Goal: Task Accomplishment & Management: Use online tool/utility

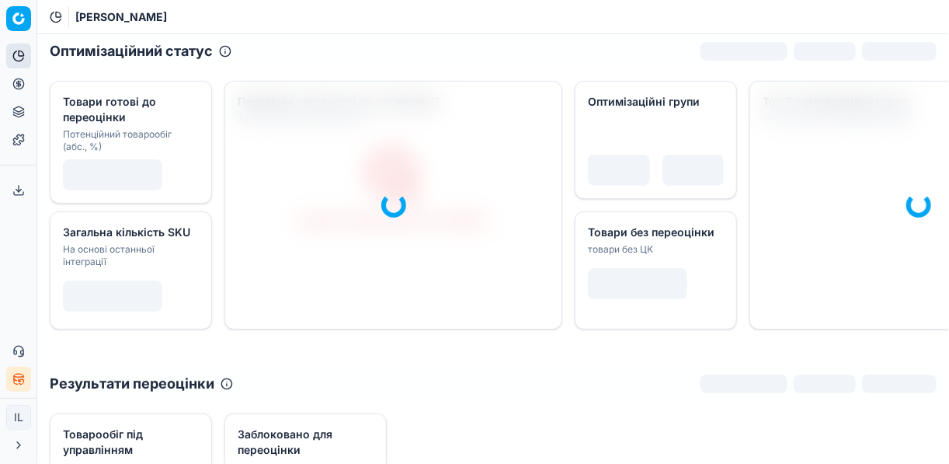
click at [20, 82] on icon at bounding box center [18, 84] width 4 height 4
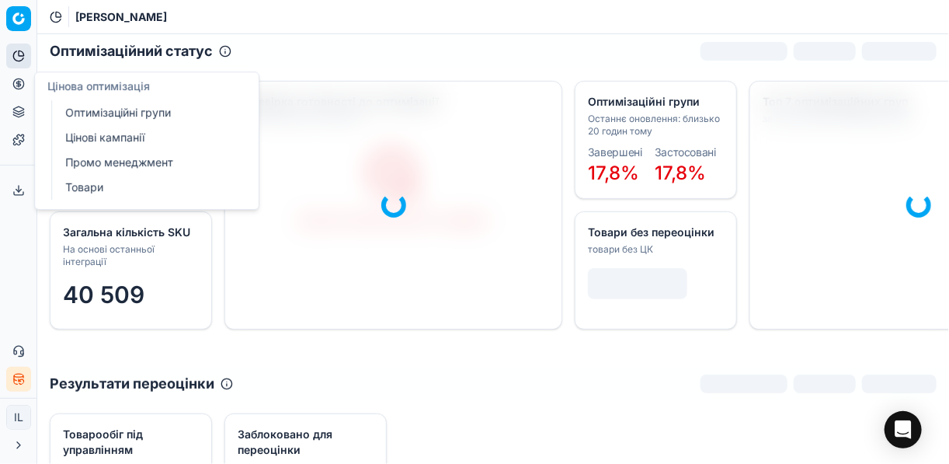
click at [121, 113] on link "Оптимізаційні групи" at bounding box center [149, 113] width 181 height 22
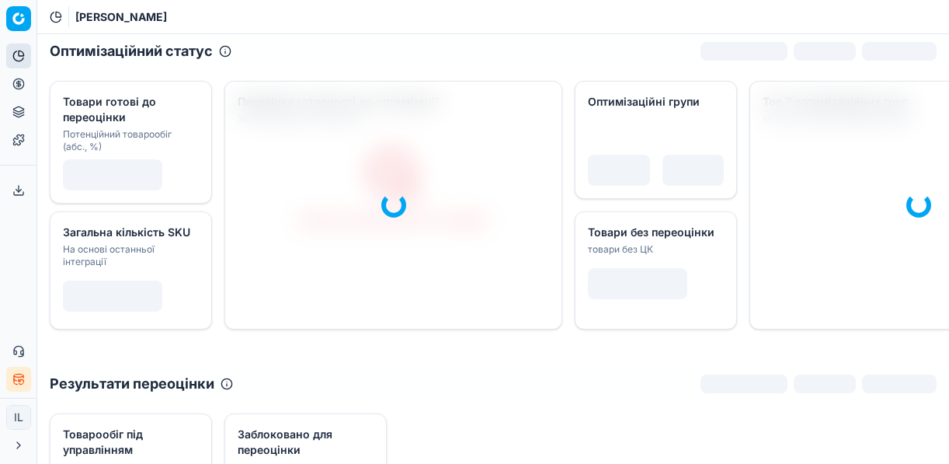
click at [15, 80] on circle at bounding box center [18, 83] width 10 height 10
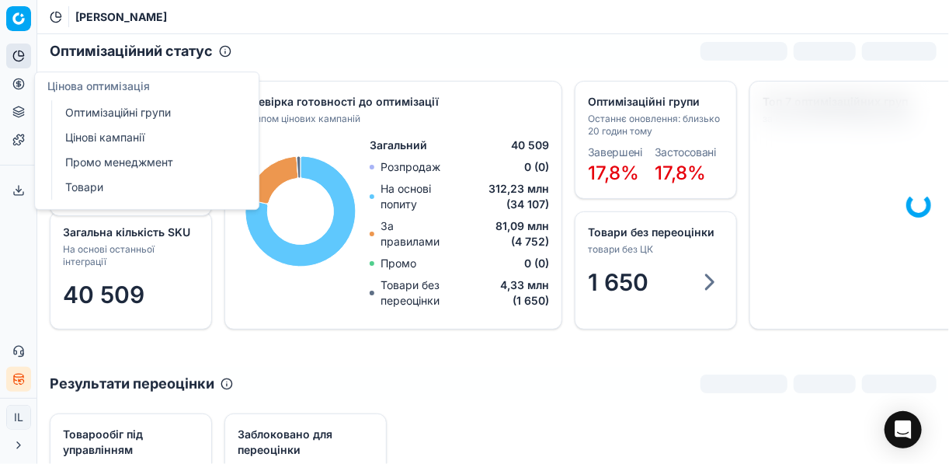
click at [114, 111] on link "Оптимізаційні групи" at bounding box center [149, 113] width 181 height 22
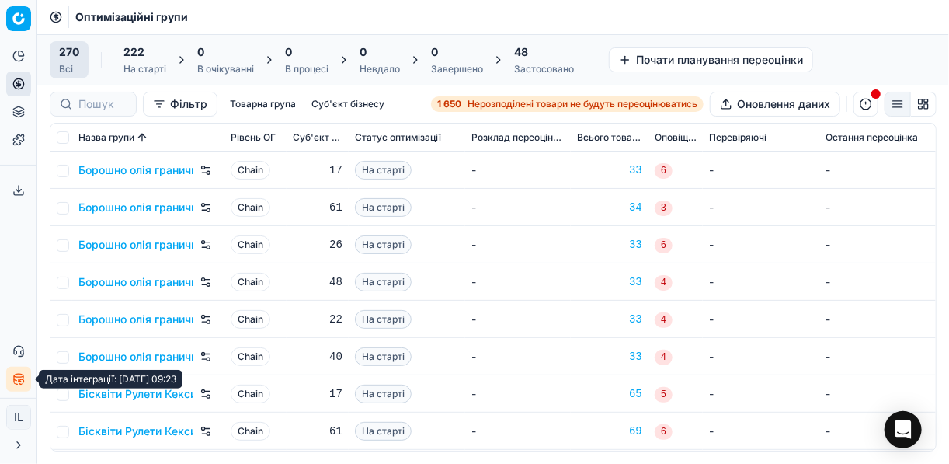
click at [26, 375] on button "Статус інтеграції" at bounding box center [18, 379] width 25 height 25
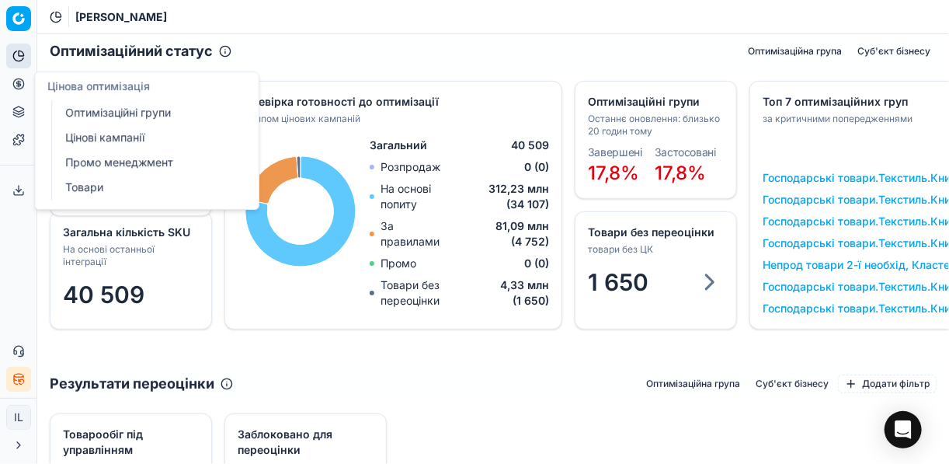
click at [108, 113] on link "Оптимізаційні групи" at bounding box center [149, 113] width 181 height 22
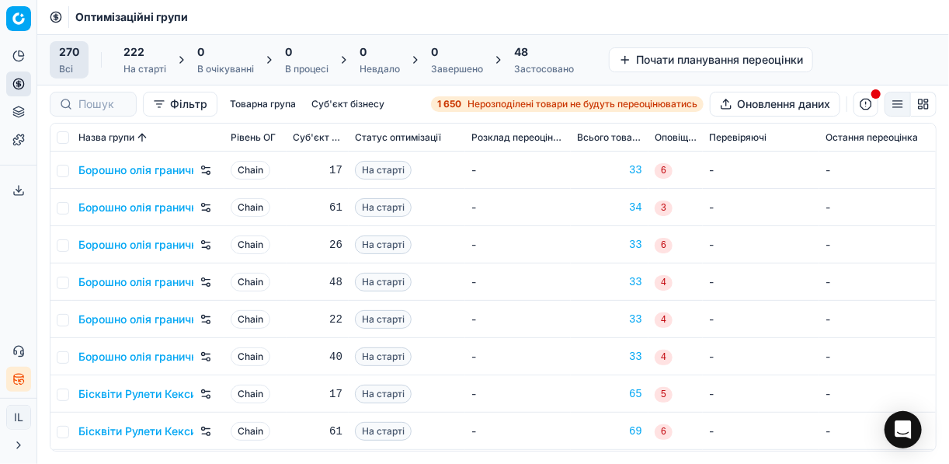
click at [453, 104] on strong "1 650" at bounding box center [449, 104] width 24 height 12
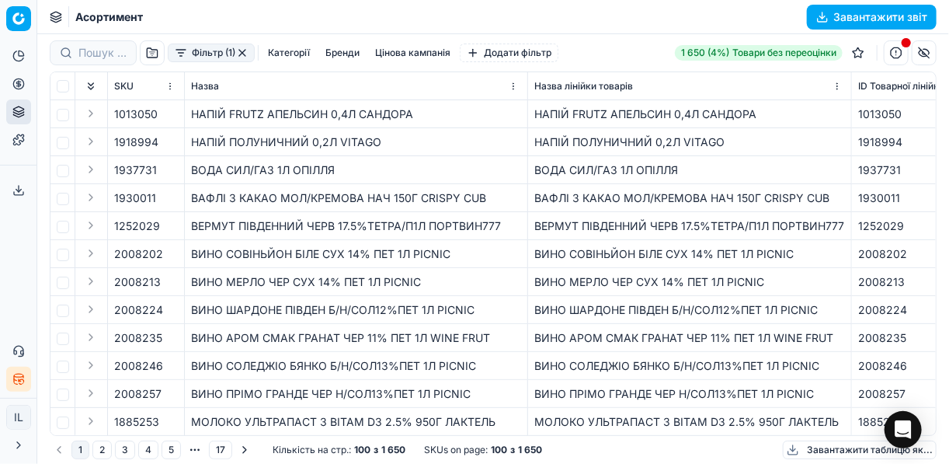
click at [178, 57] on button "Фільтр (1)" at bounding box center [211, 53] width 87 height 19
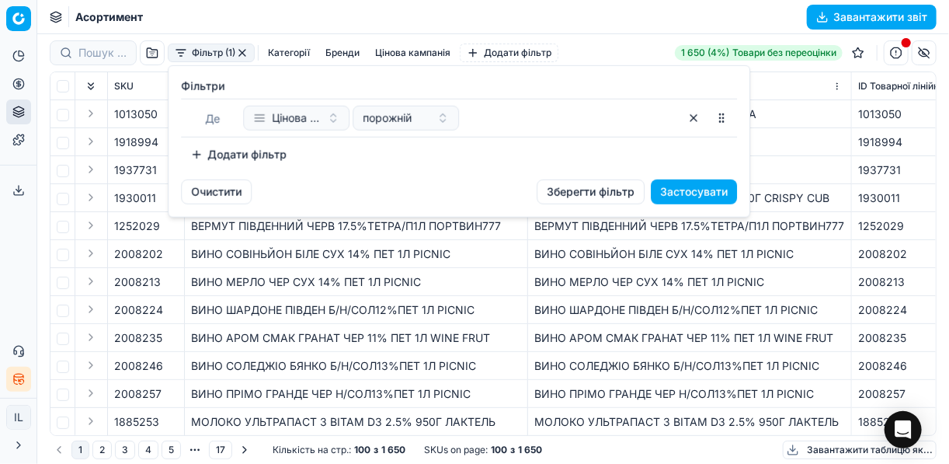
click at [196, 152] on button "Додати фільтр" at bounding box center [238, 154] width 115 height 25
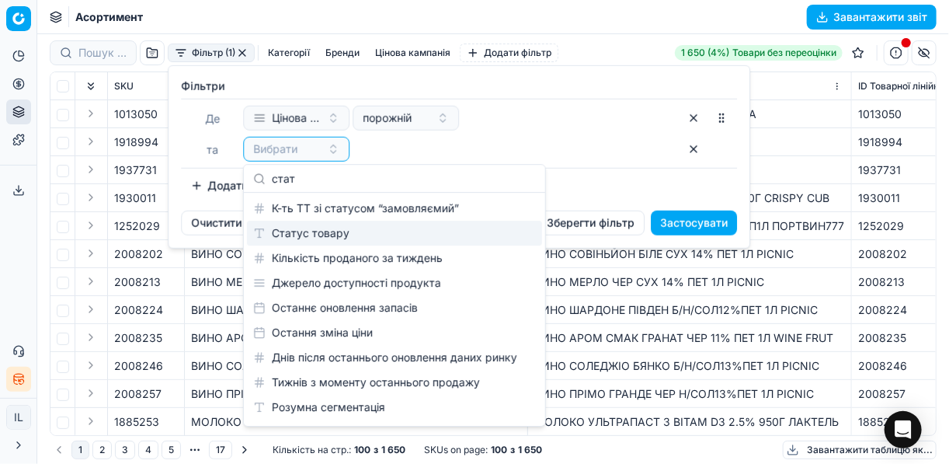
type input "стат"
click at [381, 230] on div "Статус товару" at bounding box center [394, 233] width 295 height 25
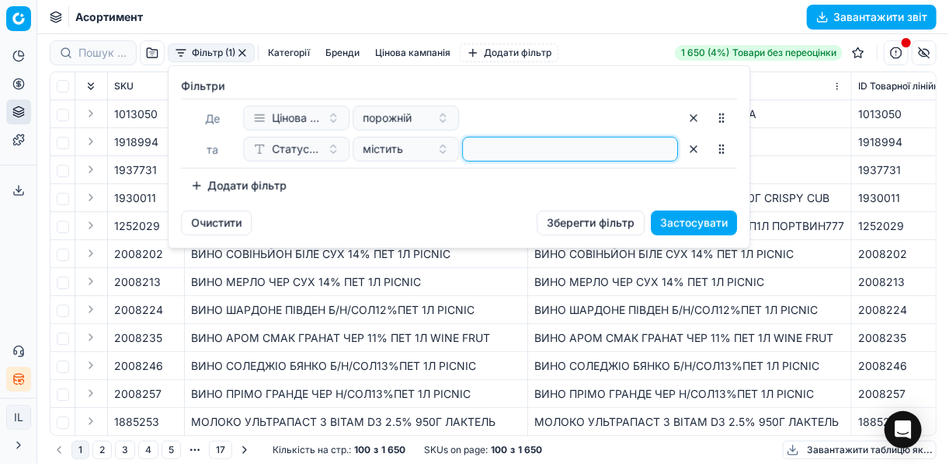
click at [556, 149] on input at bounding box center [570, 149] width 202 height 23
type input "1"
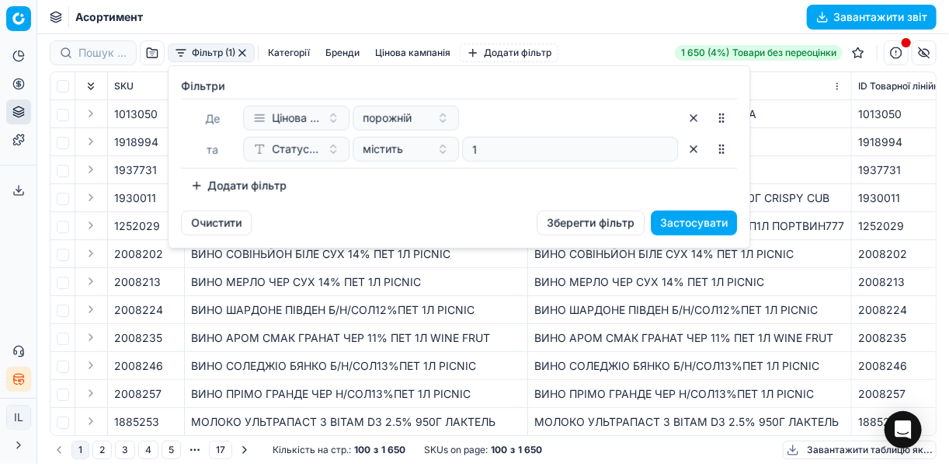
click at [204, 183] on button "Додати фільтр" at bounding box center [238, 185] width 115 height 25
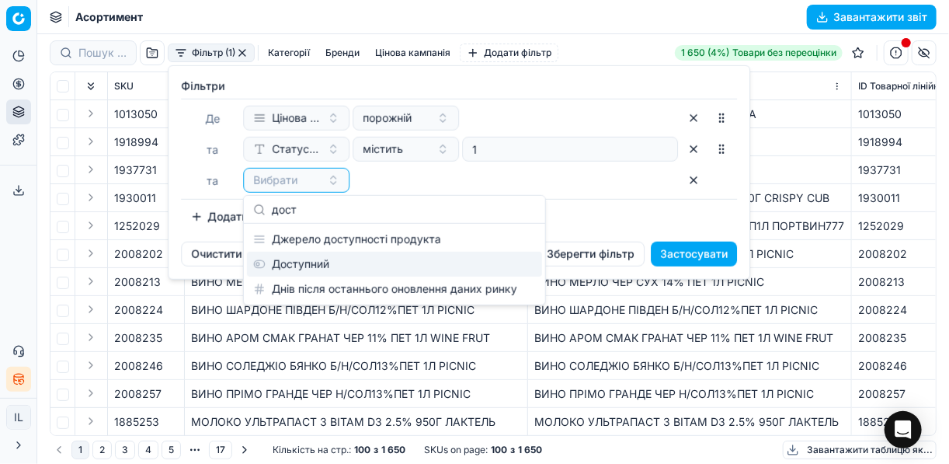
type input "дост"
click at [312, 261] on div "Доступний" at bounding box center [394, 264] width 295 height 25
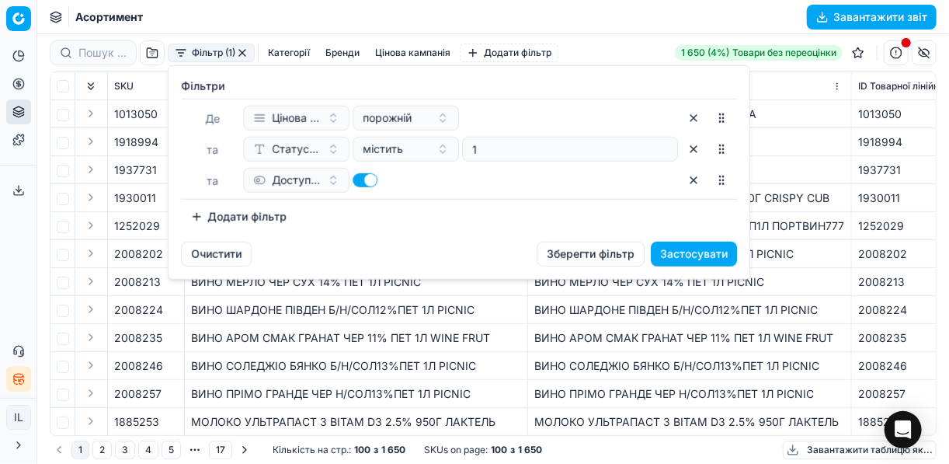
click at [208, 212] on button "Додати фільтр" at bounding box center [238, 216] width 115 height 25
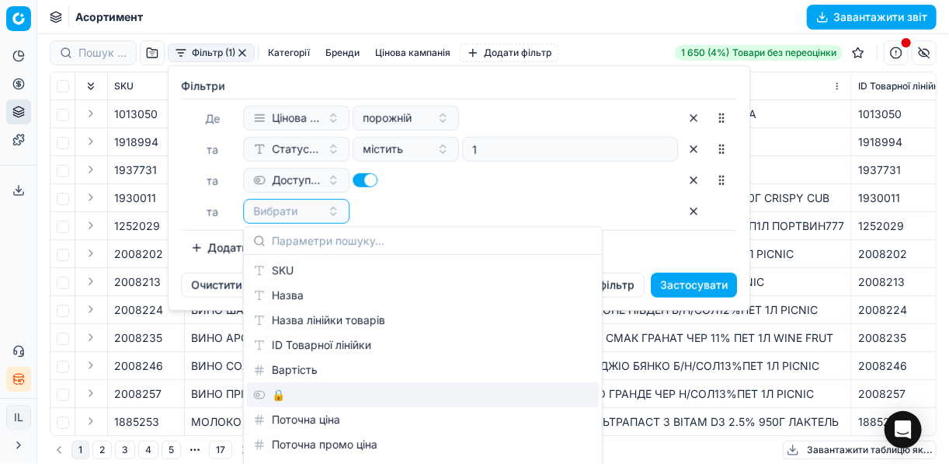
click at [309, 394] on div "🔒" at bounding box center [423, 394] width 352 height 25
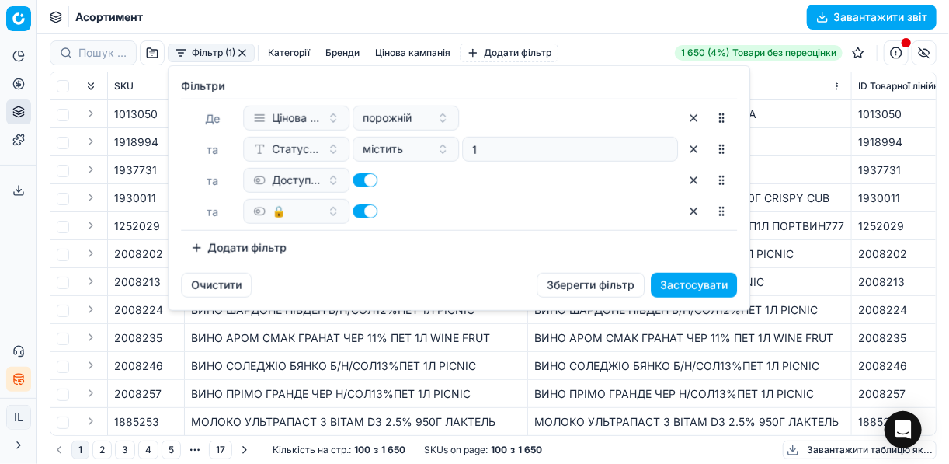
click at [361, 211] on button "button" at bounding box center [365, 211] width 25 height 14
checkbox input "false"
click at [705, 291] on button "Застосувати" at bounding box center [694, 285] width 86 height 25
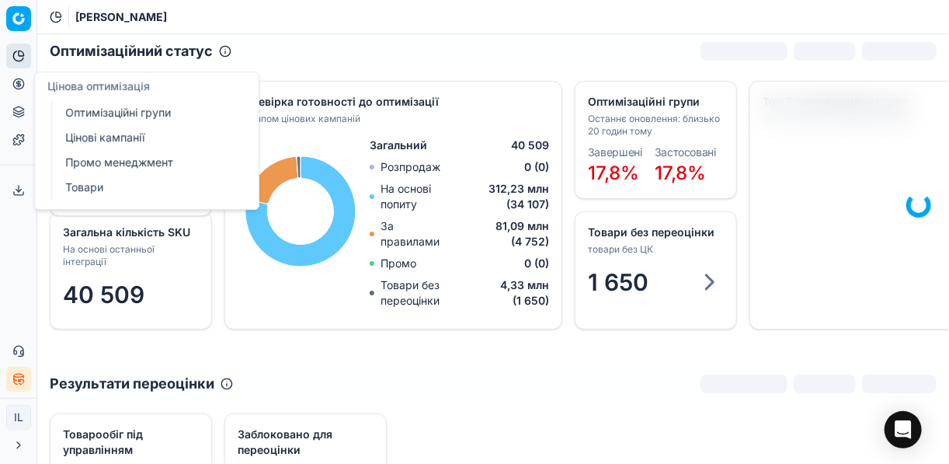
click at [89, 111] on link "Оптимізаційні групи" at bounding box center [149, 113] width 181 height 22
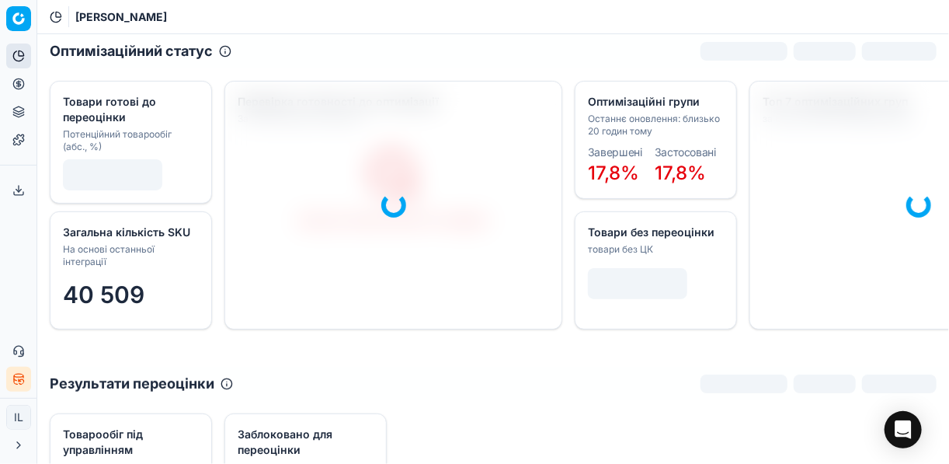
click at [15, 87] on circle at bounding box center [18, 83] width 10 height 10
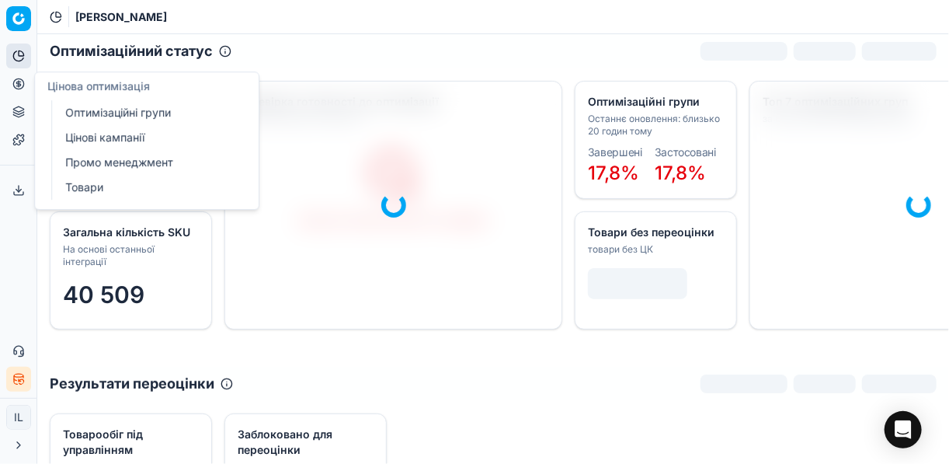
click at [114, 111] on link "Оптимізаційні групи" at bounding box center [149, 113] width 181 height 22
click at [88, 112] on link "Оптимізаційні групи" at bounding box center [149, 113] width 181 height 22
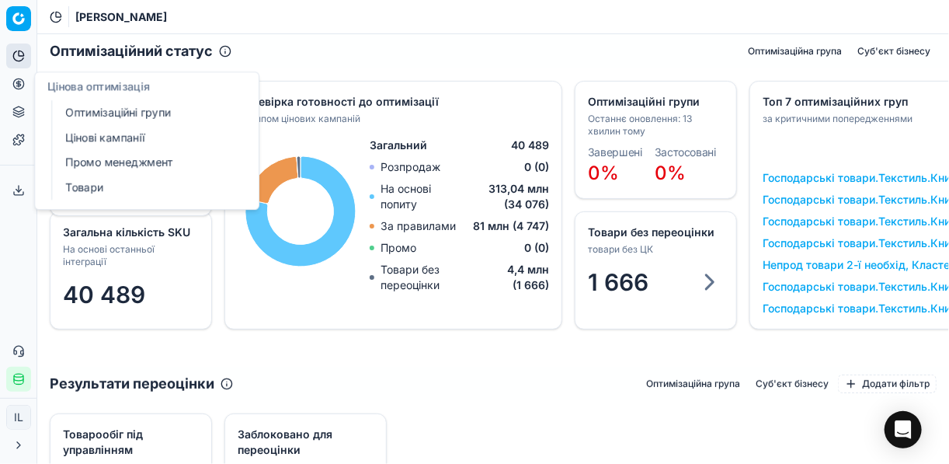
click at [212, 112] on link "Оптимізаційні групи" at bounding box center [149, 113] width 181 height 22
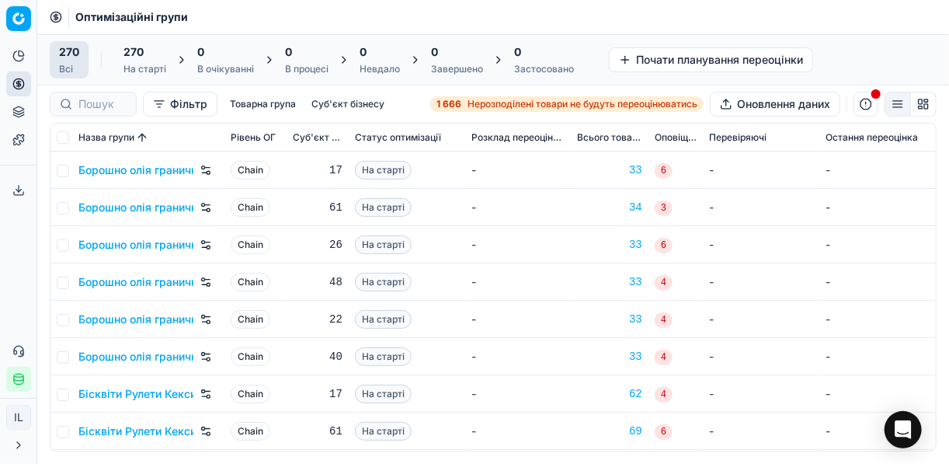
click at [473, 103] on span "Нерозподілені товари не будуть переоцінюватись" at bounding box center [583, 104] width 230 height 12
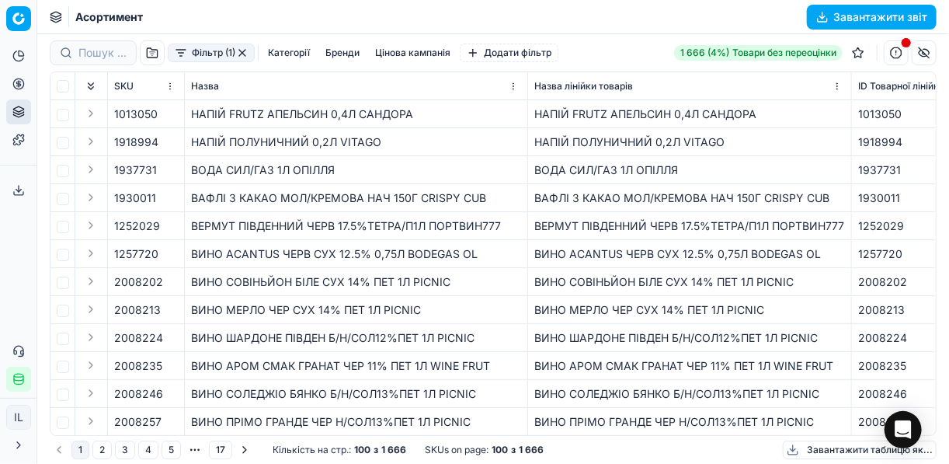
click at [183, 60] on button "Фільтр (1)" at bounding box center [211, 53] width 87 height 19
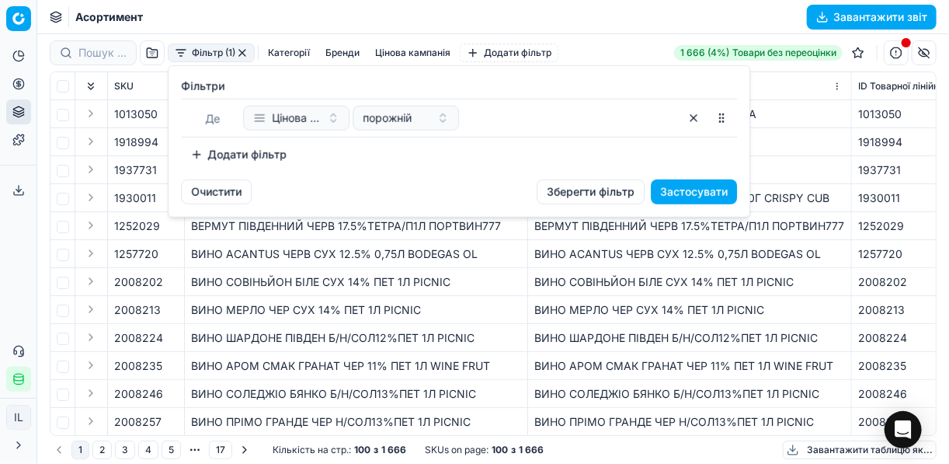
click at [209, 155] on button "Додати фільтр" at bounding box center [238, 154] width 115 height 25
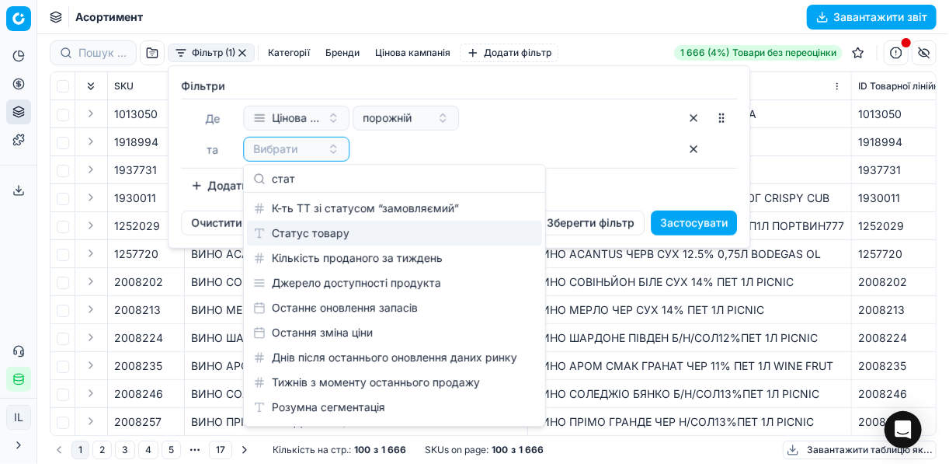
type input "стат"
click at [284, 230] on div "Статус товару" at bounding box center [394, 233] width 295 height 25
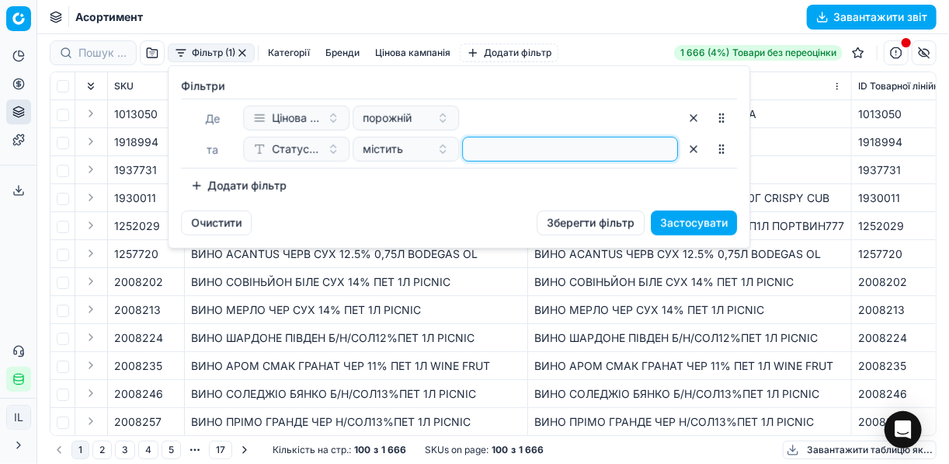
click at [510, 152] on input at bounding box center [570, 149] width 202 height 23
type input "1"
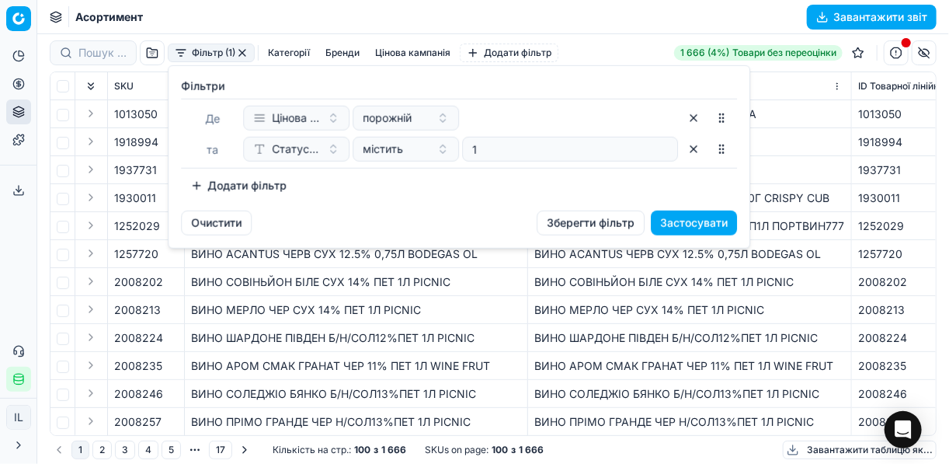
click at [197, 181] on button "Додати фільтр" at bounding box center [238, 185] width 115 height 25
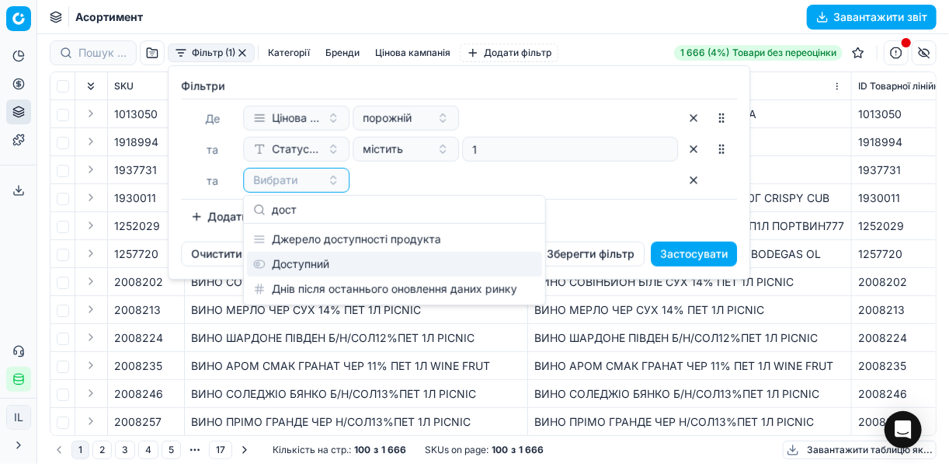
type input "дост"
click at [327, 260] on div "Доступний" at bounding box center [394, 264] width 295 height 25
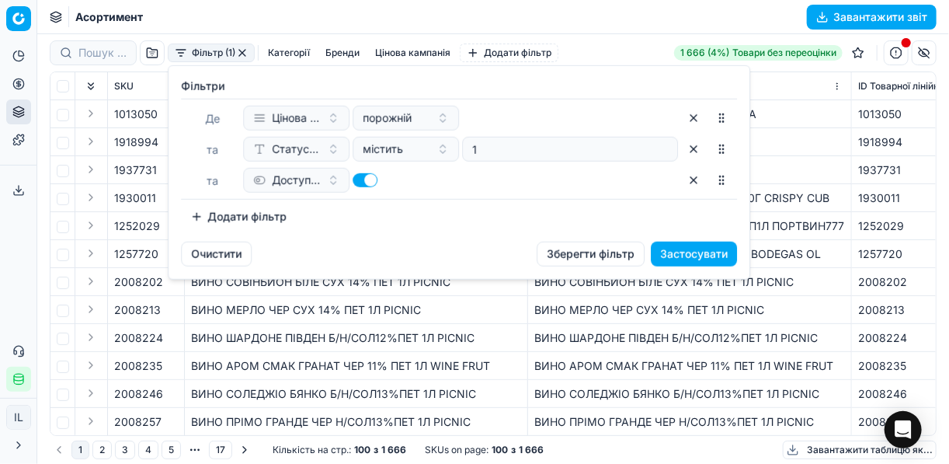
click at [211, 218] on button "Додати фільтр" at bounding box center [238, 216] width 115 height 25
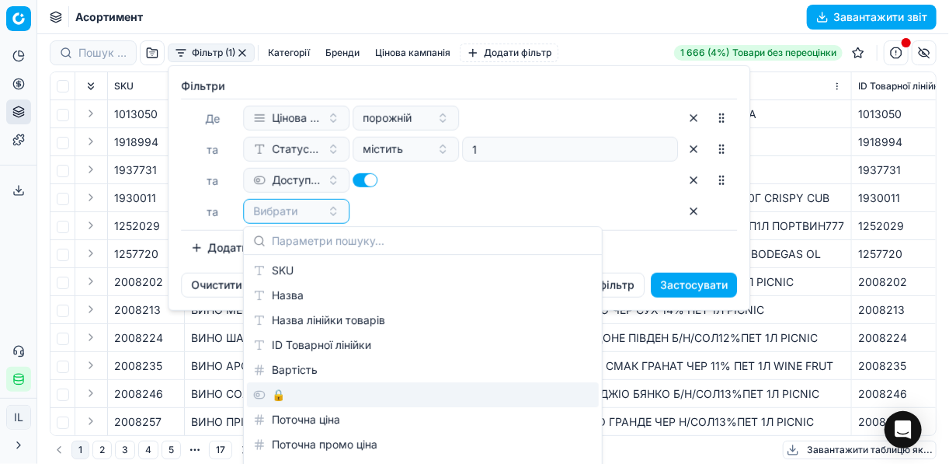
click at [289, 390] on div "🔒" at bounding box center [423, 394] width 352 height 25
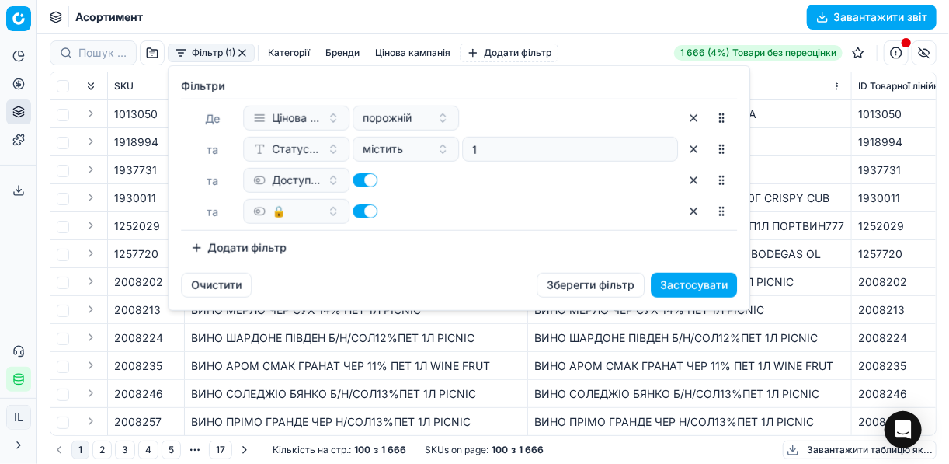
click at [359, 207] on button "button" at bounding box center [365, 211] width 25 height 14
checkbox input "false"
click at [702, 284] on button "Застосувати" at bounding box center [694, 285] width 86 height 25
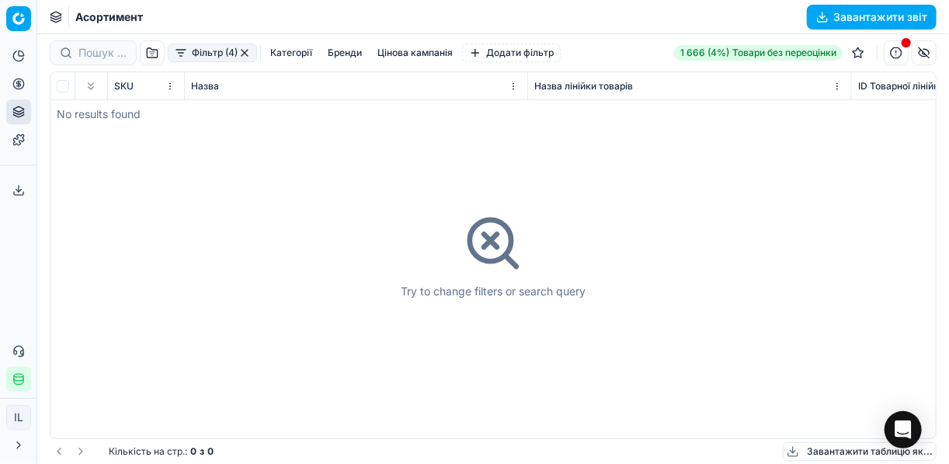
click at [249, 49] on button "button" at bounding box center [245, 53] width 12 height 12
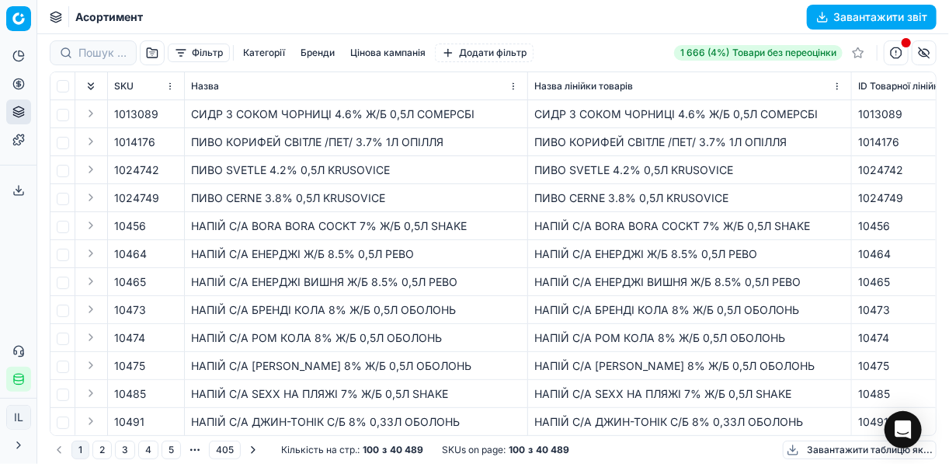
click at [180, 57] on button "Фільтр" at bounding box center [199, 53] width 62 height 19
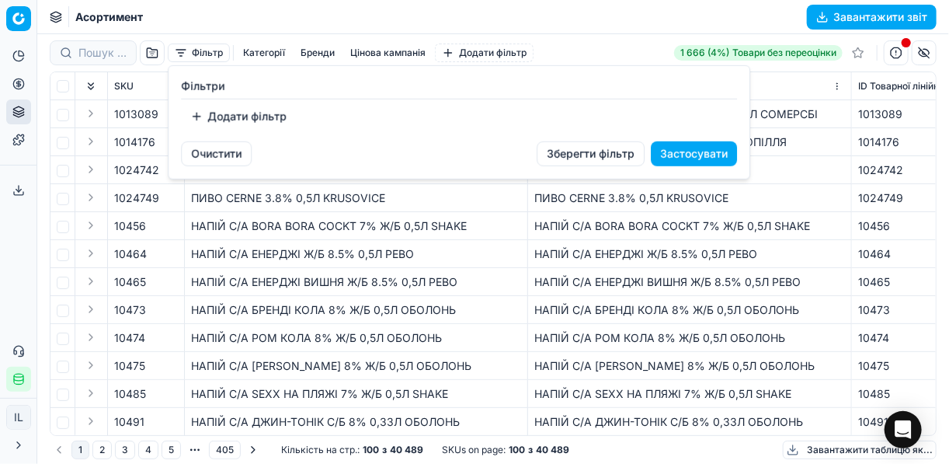
click at [209, 118] on button "Додати фільтр" at bounding box center [238, 116] width 115 height 25
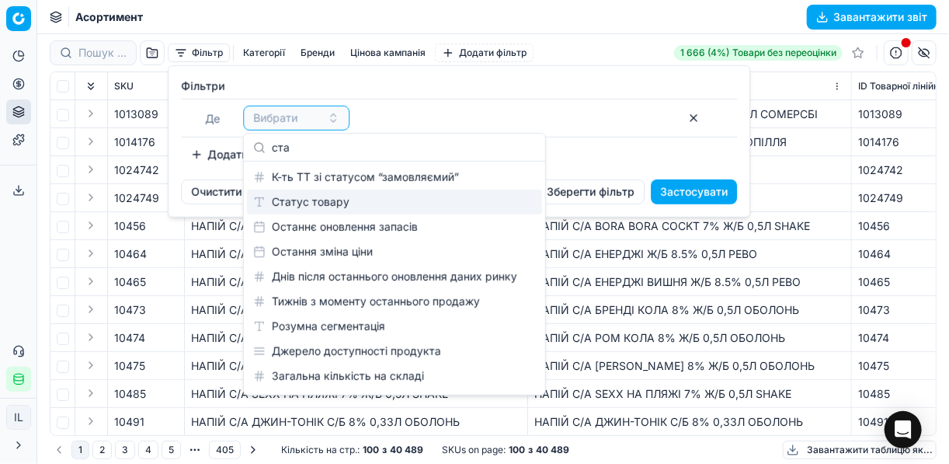
type input "ста"
click at [311, 198] on div "Статус товару" at bounding box center [394, 202] width 295 height 25
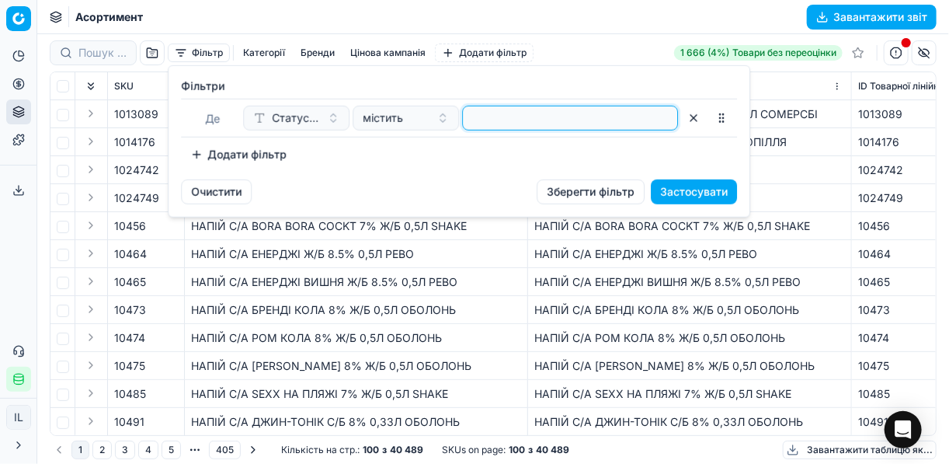
click at [472, 124] on input at bounding box center [570, 117] width 202 height 23
type input "1"
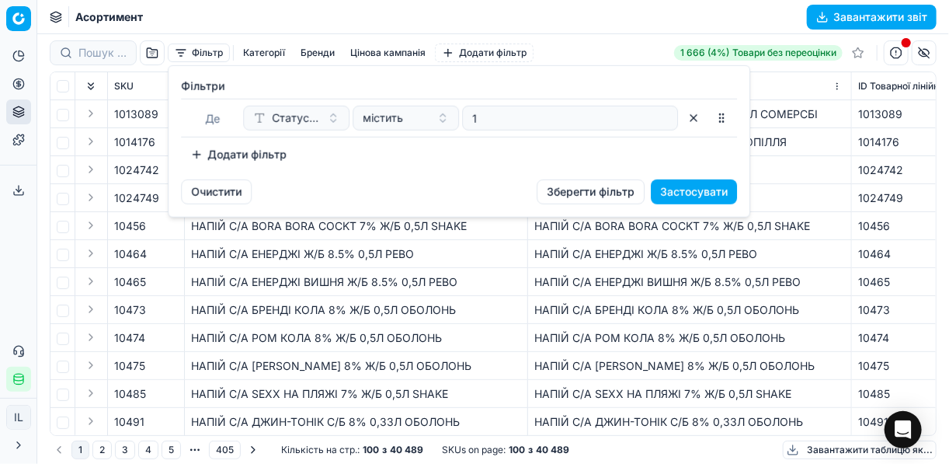
click at [437, 163] on div "Додати фільтр" at bounding box center [459, 154] width 556 height 25
click at [198, 153] on button "Додати фільтр" at bounding box center [238, 154] width 115 height 25
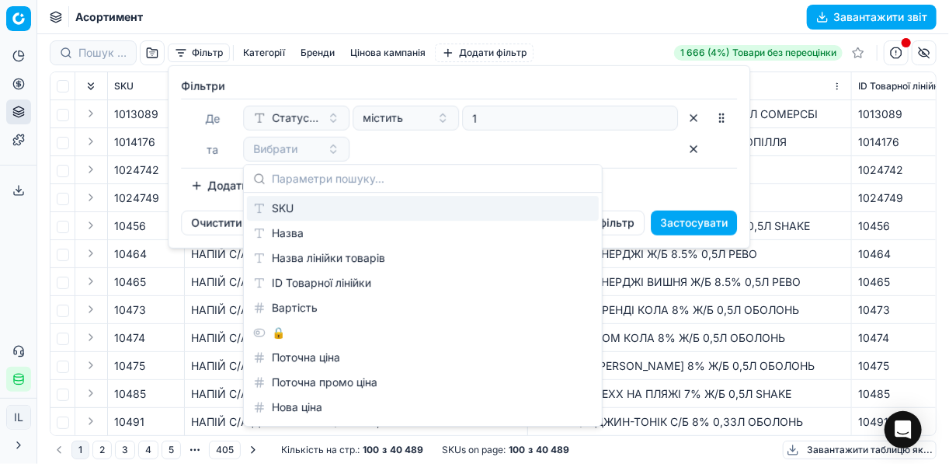
click at [13, 83] on html "Pricing platform Аналітика Цінова оптимізація Асортимент продукції Шаблони Серв…" at bounding box center [474, 232] width 949 height 464
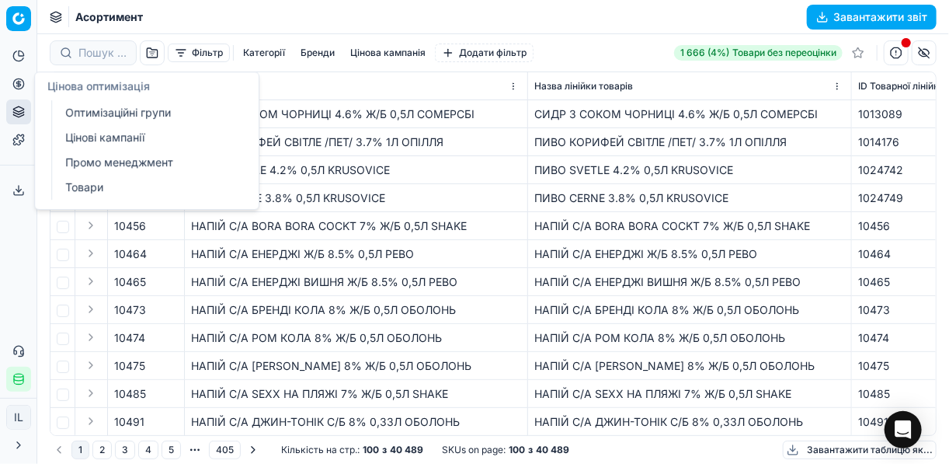
click at [128, 108] on link "Оптимізаційні групи" at bounding box center [149, 113] width 181 height 22
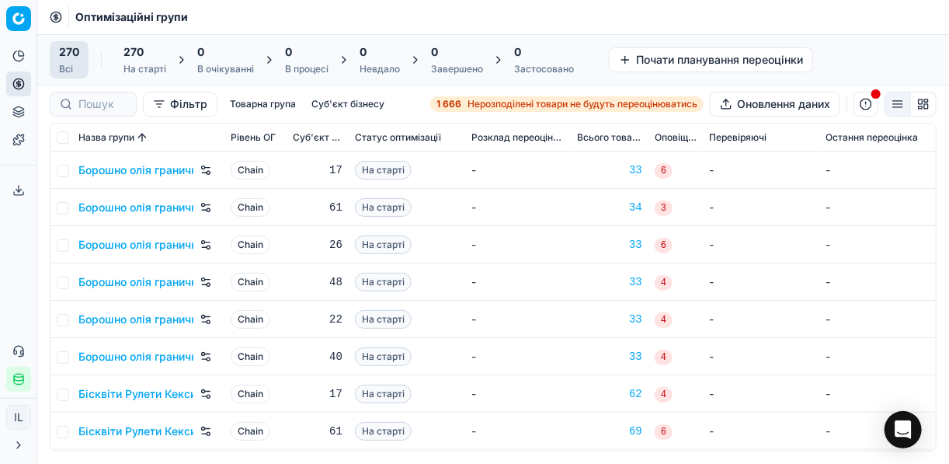
click at [517, 104] on span "Нерозподілені товари не будуть переоцінюватись" at bounding box center [583, 104] width 230 height 12
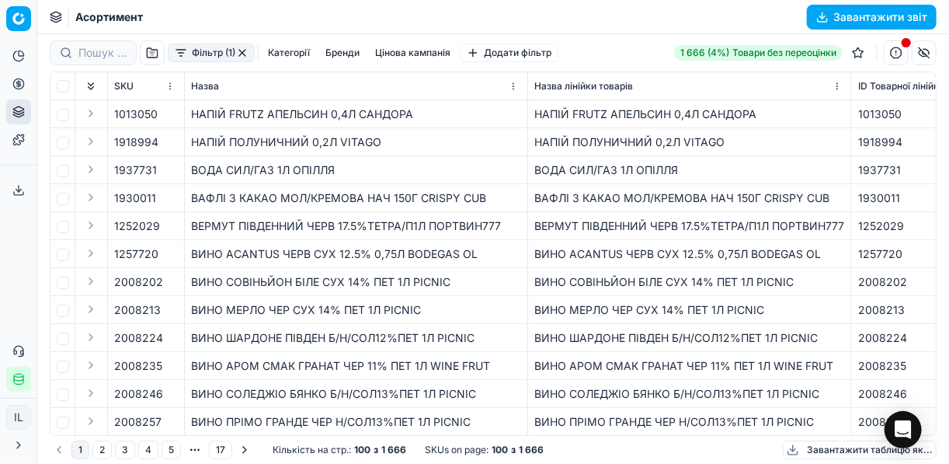
click at [182, 62] on div "Фільтр (1) Категорії [PERSON_NAME] кампанія Додати фільтр" at bounding box center [304, 52] width 509 height 25
click at [179, 56] on button "Фільтр (1)" at bounding box center [211, 53] width 87 height 19
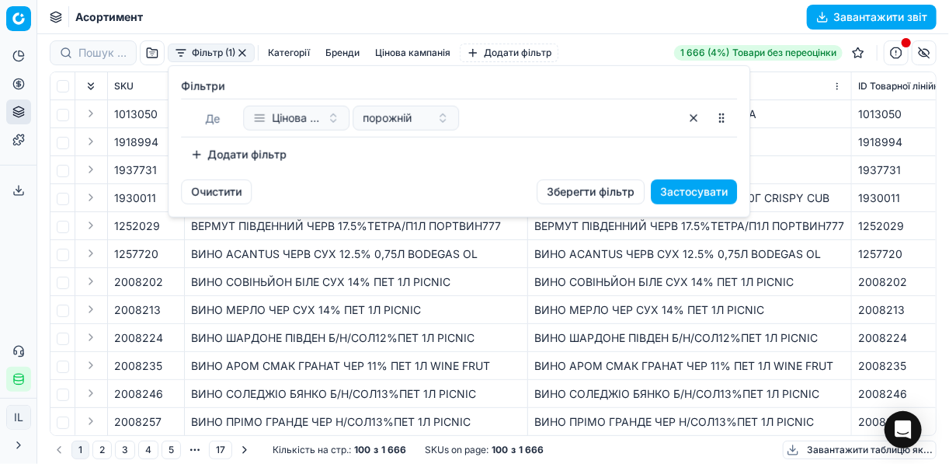
click at [195, 151] on button "Додати фільтр" at bounding box center [238, 154] width 115 height 25
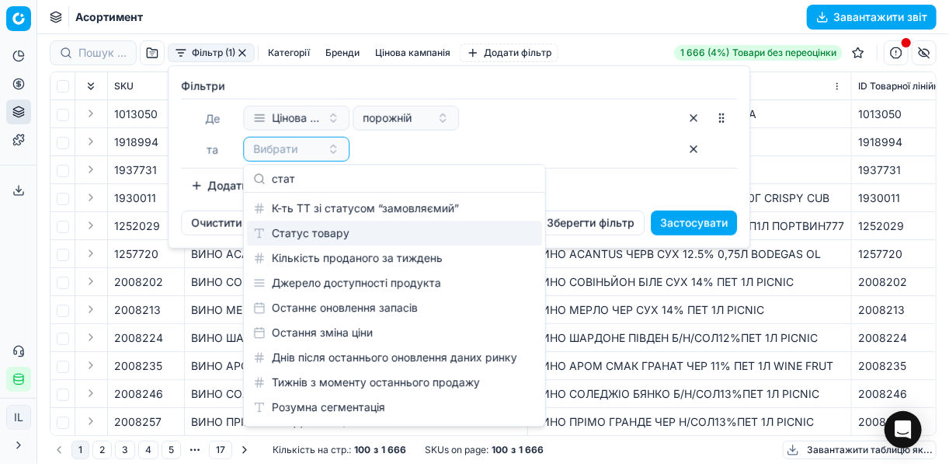
type input "стат"
click at [343, 228] on div "Статус товару" at bounding box center [394, 233] width 295 height 25
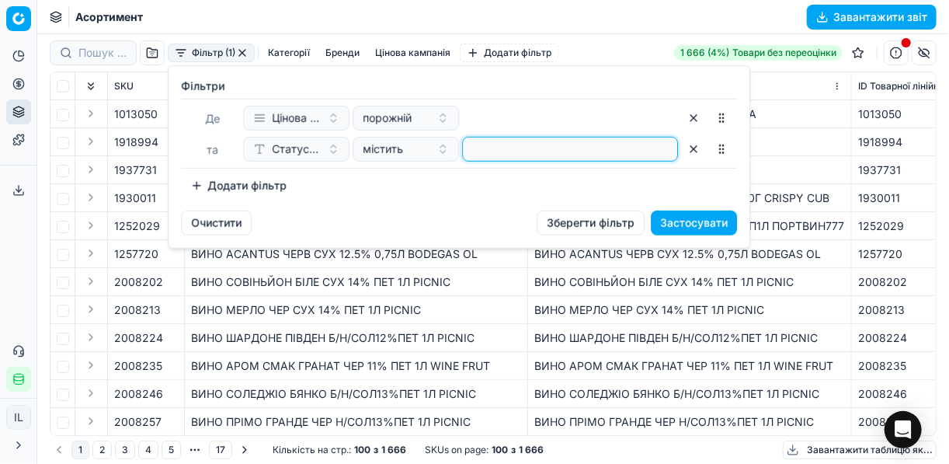
click at [544, 155] on input at bounding box center [570, 149] width 202 height 23
type input "1"
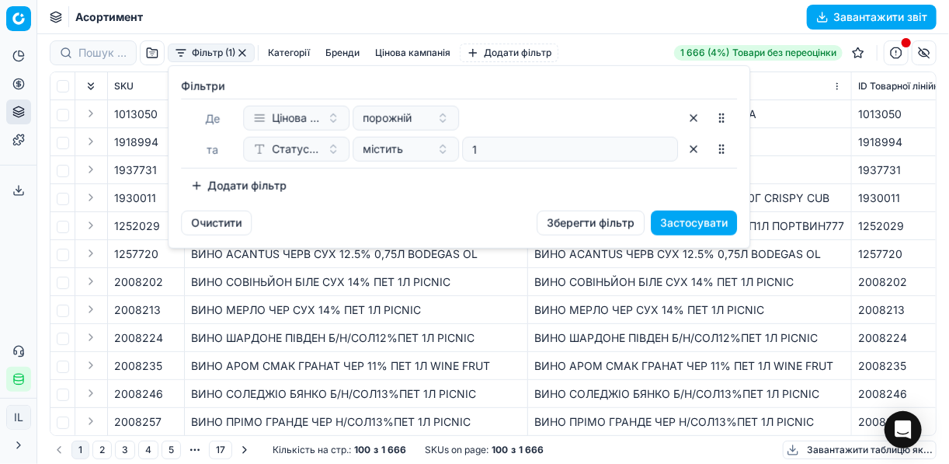
click at [207, 183] on button "Додати фільтр" at bounding box center [238, 185] width 115 height 25
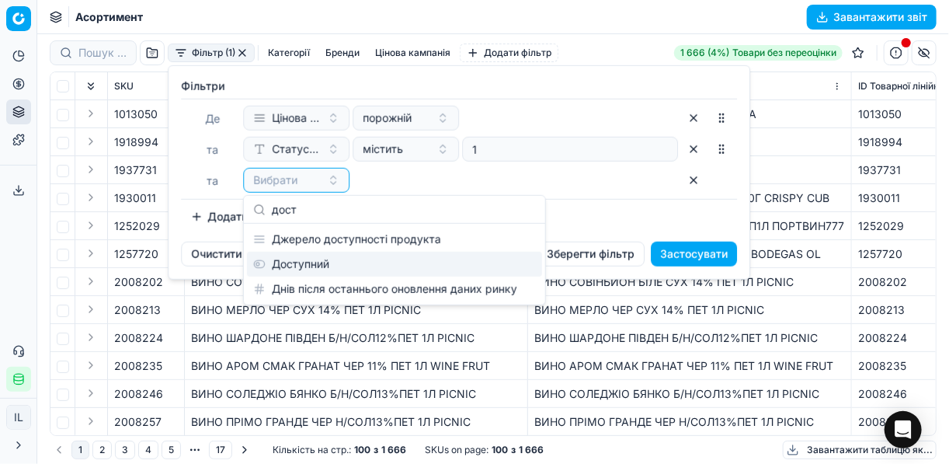
type input "дост"
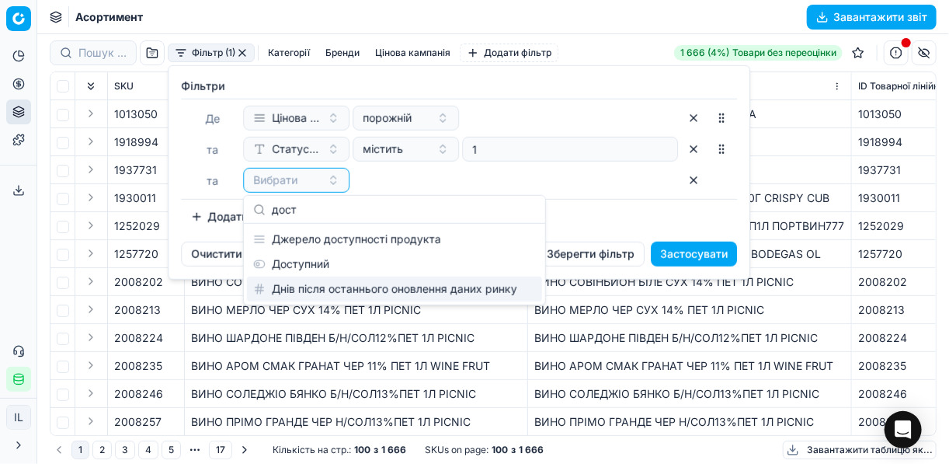
click at [343, 277] on div "Днів після останнього оновлення даних ринку" at bounding box center [394, 289] width 295 height 25
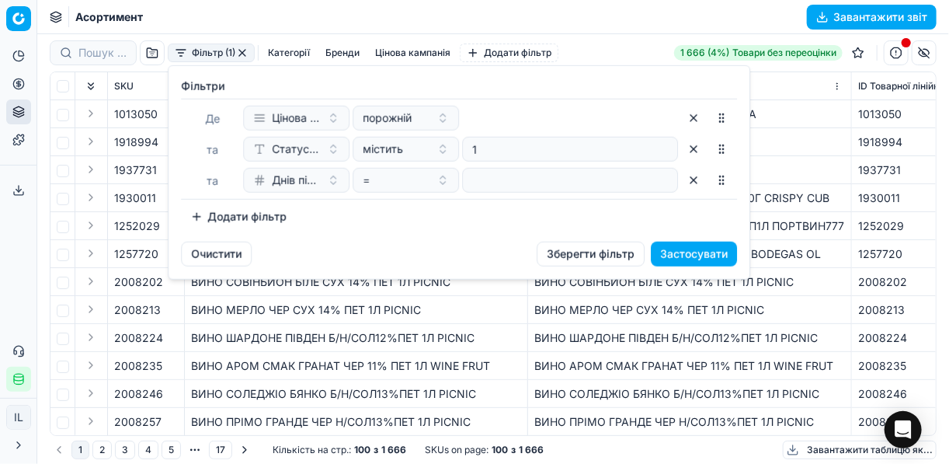
click at [379, 224] on div "Додати фільтр" at bounding box center [459, 216] width 556 height 25
click at [691, 181] on button "button" at bounding box center [693, 180] width 25 height 25
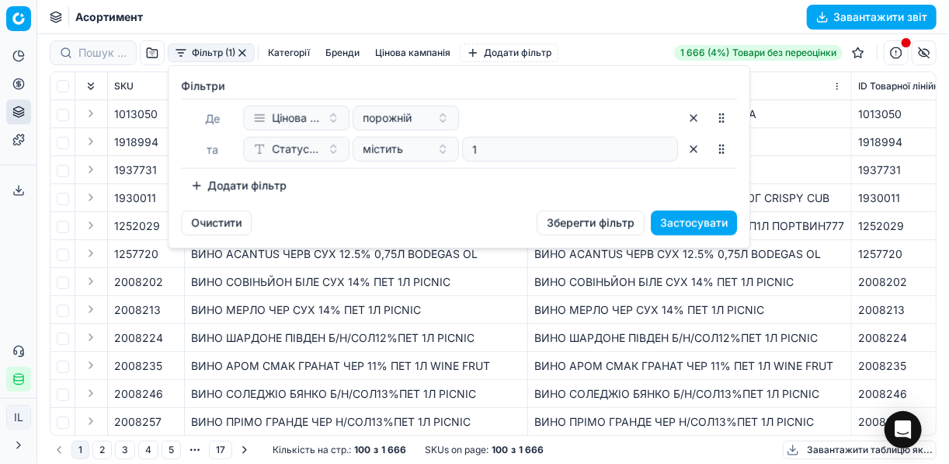
click at [196, 186] on button "Додати фільтр" at bounding box center [238, 185] width 115 height 25
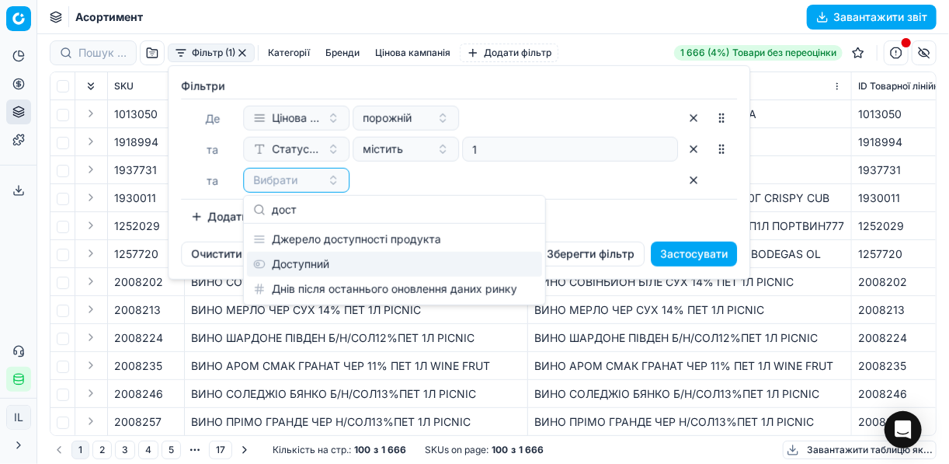
type input "дост"
click at [286, 259] on div "Доступний" at bounding box center [394, 264] width 295 height 25
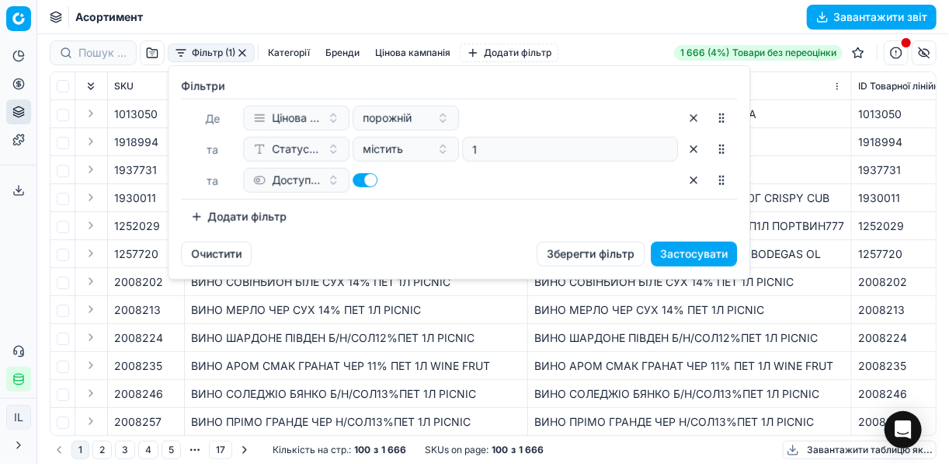
click at [196, 218] on button "Додати фільтр" at bounding box center [238, 216] width 115 height 25
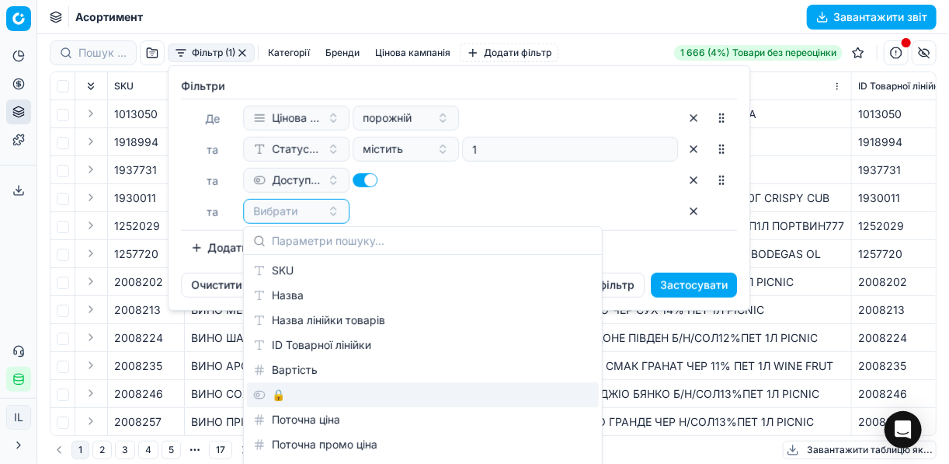
click at [282, 406] on div "🔒" at bounding box center [423, 394] width 352 height 25
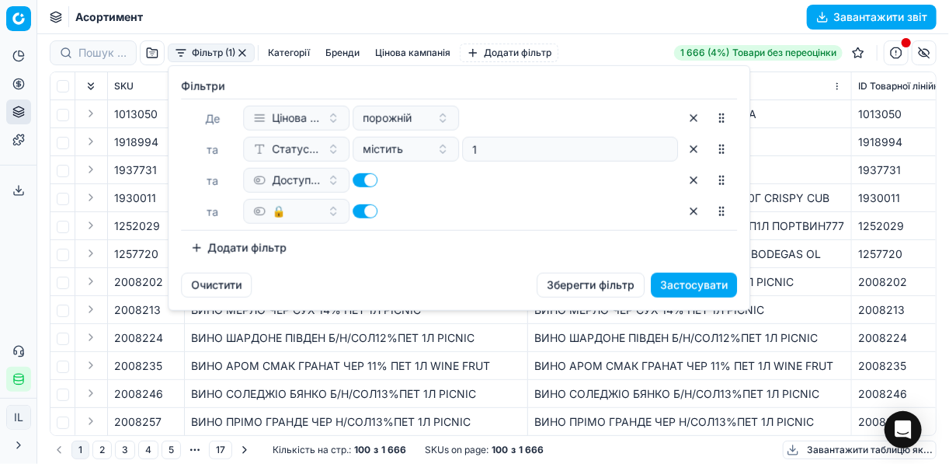
click at [356, 197] on div "[PERSON_NAME] кампанія порожній та Статус товару містить 1 та Доступний та 🔒" at bounding box center [459, 165] width 556 height 132
click at [362, 201] on div at bounding box center [406, 211] width 106 height 25
click at [365, 207] on button "button" at bounding box center [365, 211] width 25 height 14
checkbox input "false"
click at [679, 285] on button "Застосувати" at bounding box center [694, 285] width 86 height 25
